Goal: Task Accomplishment & Management: Manage account settings

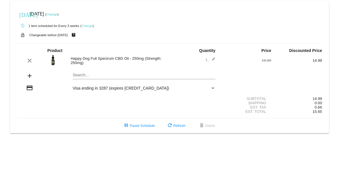
click at [86, 26] on link "Change" at bounding box center [86, 25] width 11 height 3
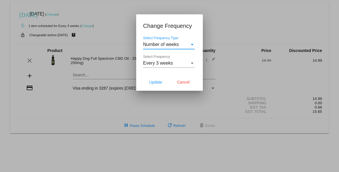
click at [179, 45] on div "Number of weeks" at bounding box center [166, 44] width 47 height 5
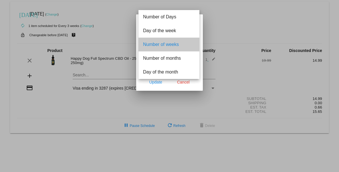
click at [177, 43] on span "Number of weeks" at bounding box center [169, 45] width 52 height 14
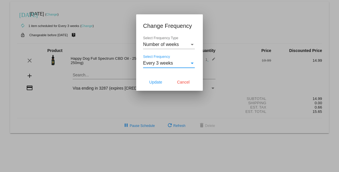
click at [173, 62] on div "Every 3 weeks" at bounding box center [166, 63] width 47 height 5
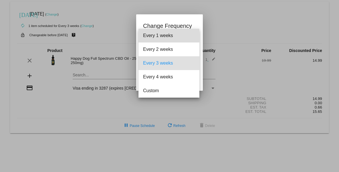
click at [166, 36] on span "Every 1 weeks" at bounding box center [169, 36] width 52 height 14
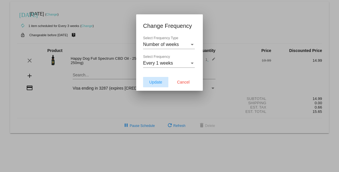
click at [156, 80] on span "Update" at bounding box center [155, 82] width 13 height 5
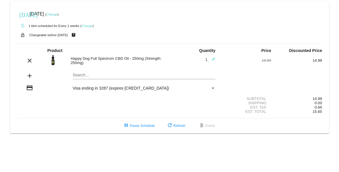
click at [57, 14] on link "Change" at bounding box center [51, 14] width 11 height 3
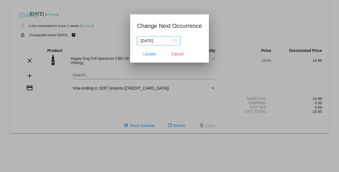
click at [175, 43] on div "[DATE]" at bounding box center [158, 41] width 36 height 6
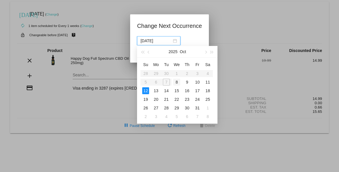
click at [177, 82] on div "8" at bounding box center [176, 82] width 7 height 7
type input "[DATE]"
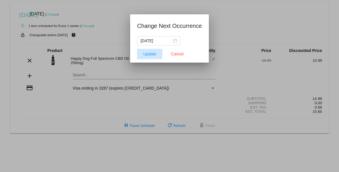
click at [145, 55] on span "Update" at bounding box center [149, 54] width 13 height 5
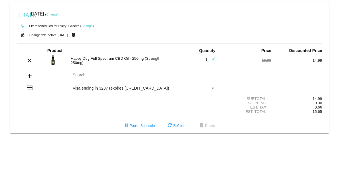
click at [89, 26] on link "Change" at bounding box center [86, 25] width 11 height 3
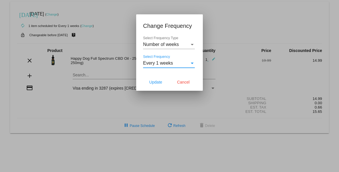
click at [164, 63] on span "Every 1 weeks" at bounding box center [158, 63] width 30 height 5
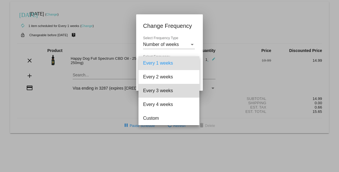
click at [168, 90] on span "Every 3 weeks" at bounding box center [169, 91] width 52 height 14
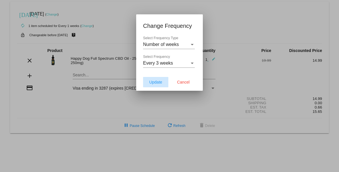
click at [155, 82] on span "Update" at bounding box center [155, 82] width 13 height 5
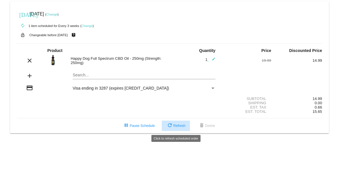
click at [178, 125] on span "refresh Refresh" at bounding box center [175, 126] width 19 height 4
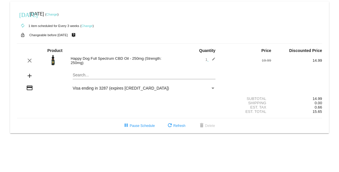
click at [149, 38] on div "lock_open Changeable before [DATE] live_help" at bounding box center [169, 34] width 305 height 7
